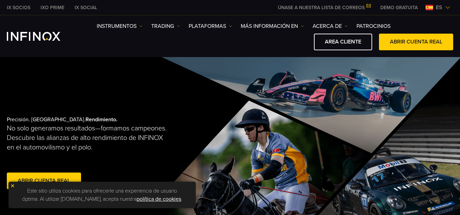
click at [446, 7] on img at bounding box center [447, 7] width 5 height 5
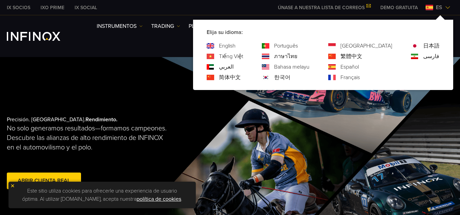
click at [336, 68] on img at bounding box center [331, 66] width 7 height 5
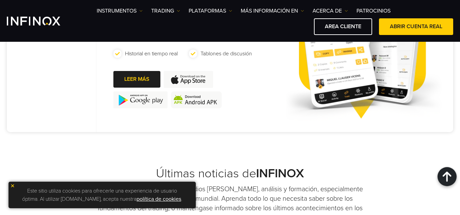
scroll to position [505, 0]
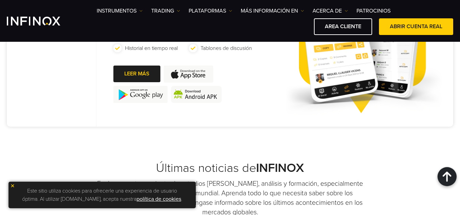
click at [175, 77] on img at bounding box center [188, 74] width 49 height 17
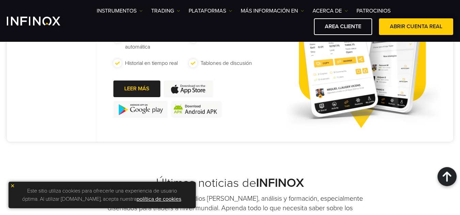
click at [399, 30] on link "ABRIR CUENTA REAL" at bounding box center [416, 26] width 74 height 17
